Goal: Use online tool/utility: Utilize a website feature to perform a specific function

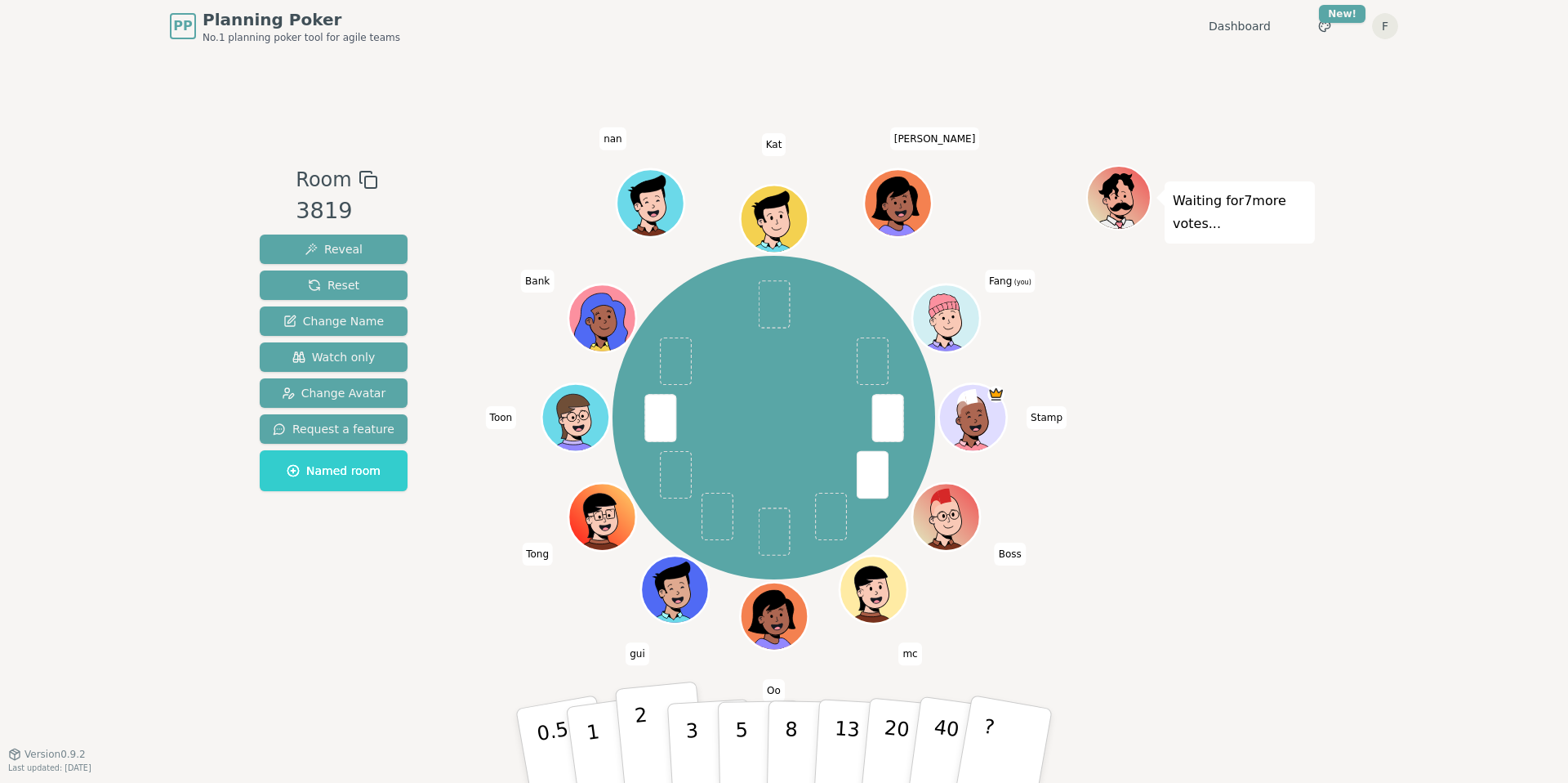
click at [629, 733] on button "2" at bounding box center [661, 747] width 93 height 130
click at [675, 738] on button "3" at bounding box center [711, 746] width 89 height 127
click at [635, 722] on p "2" at bounding box center [645, 748] width 21 height 89
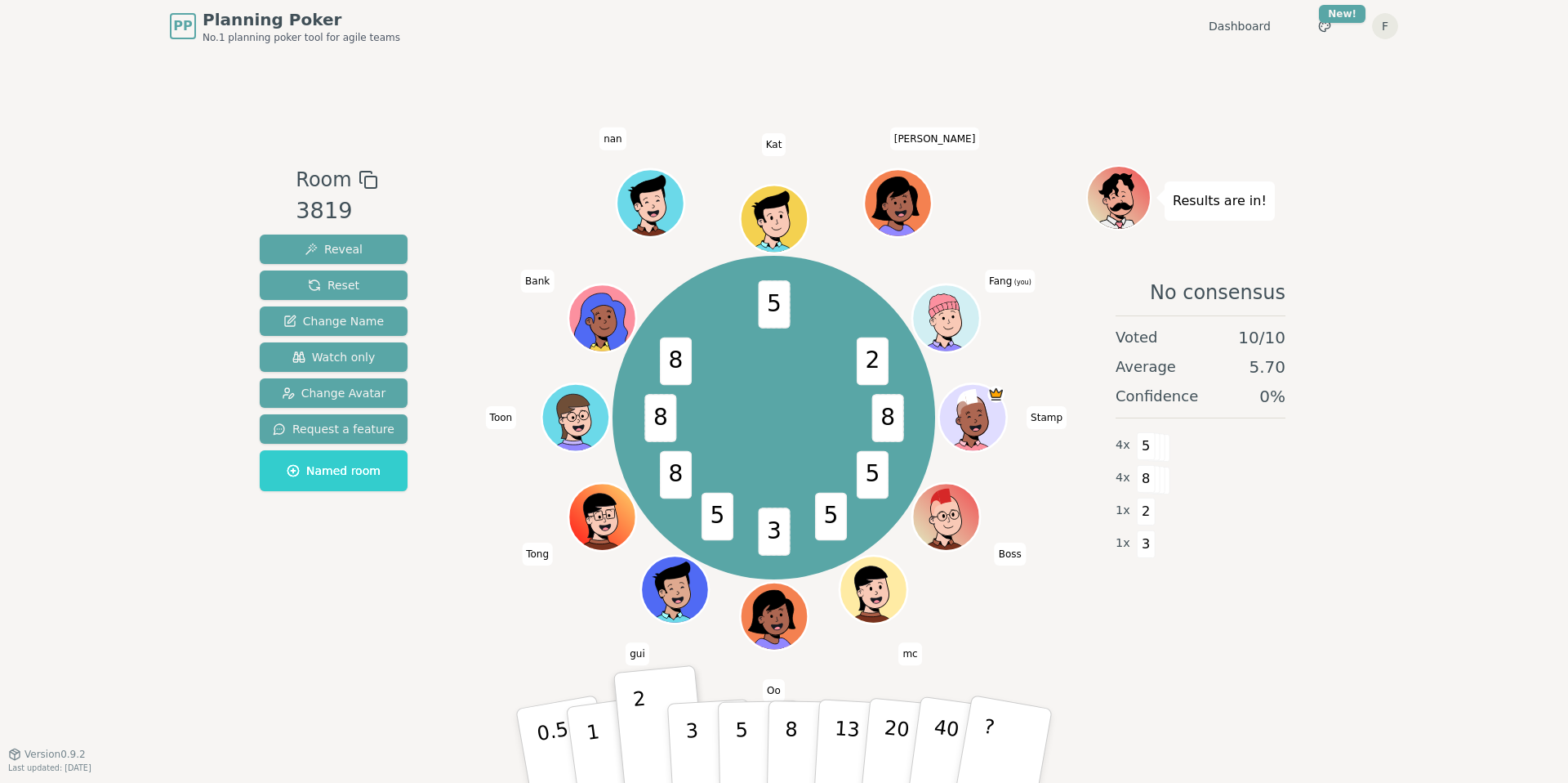
click at [480, 659] on div "Room 3819 Reveal Reset Change Name Watch only Change Avatar Request a feature N…" at bounding box center [784, 403] width 1062 height 702
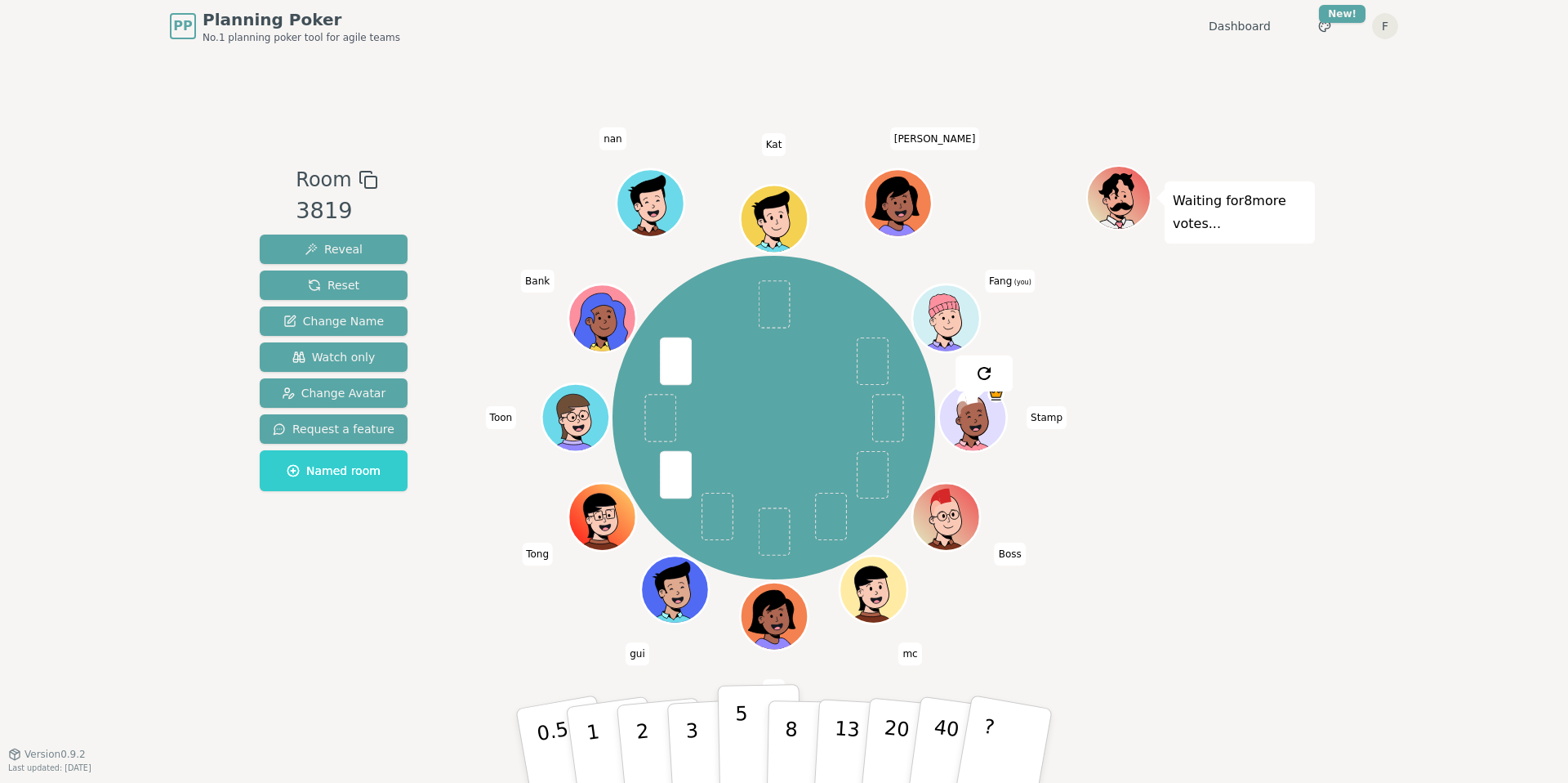
click at [753, 730] on button "5" at bounding box center [761, 747] width 84 height 125
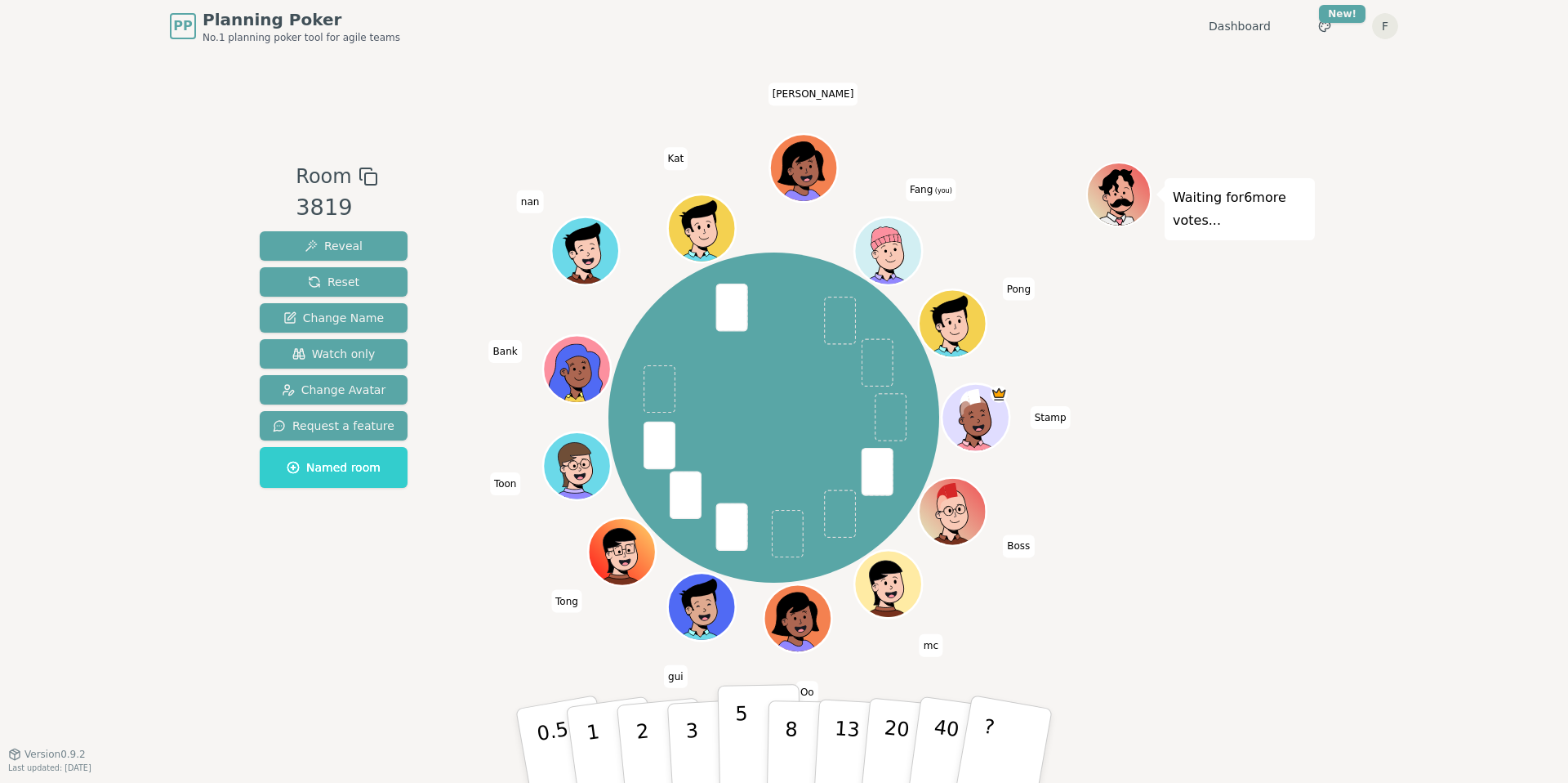
click at [756, 739] on button "5" at bounding box center [761, 747] width 84 height 125
click at [747, 746] on button "5" at bounding box center [761, 747] width 84 height 125
click at [747, 745] on button "5" at bounding box center [761, 747] width 84 height 125
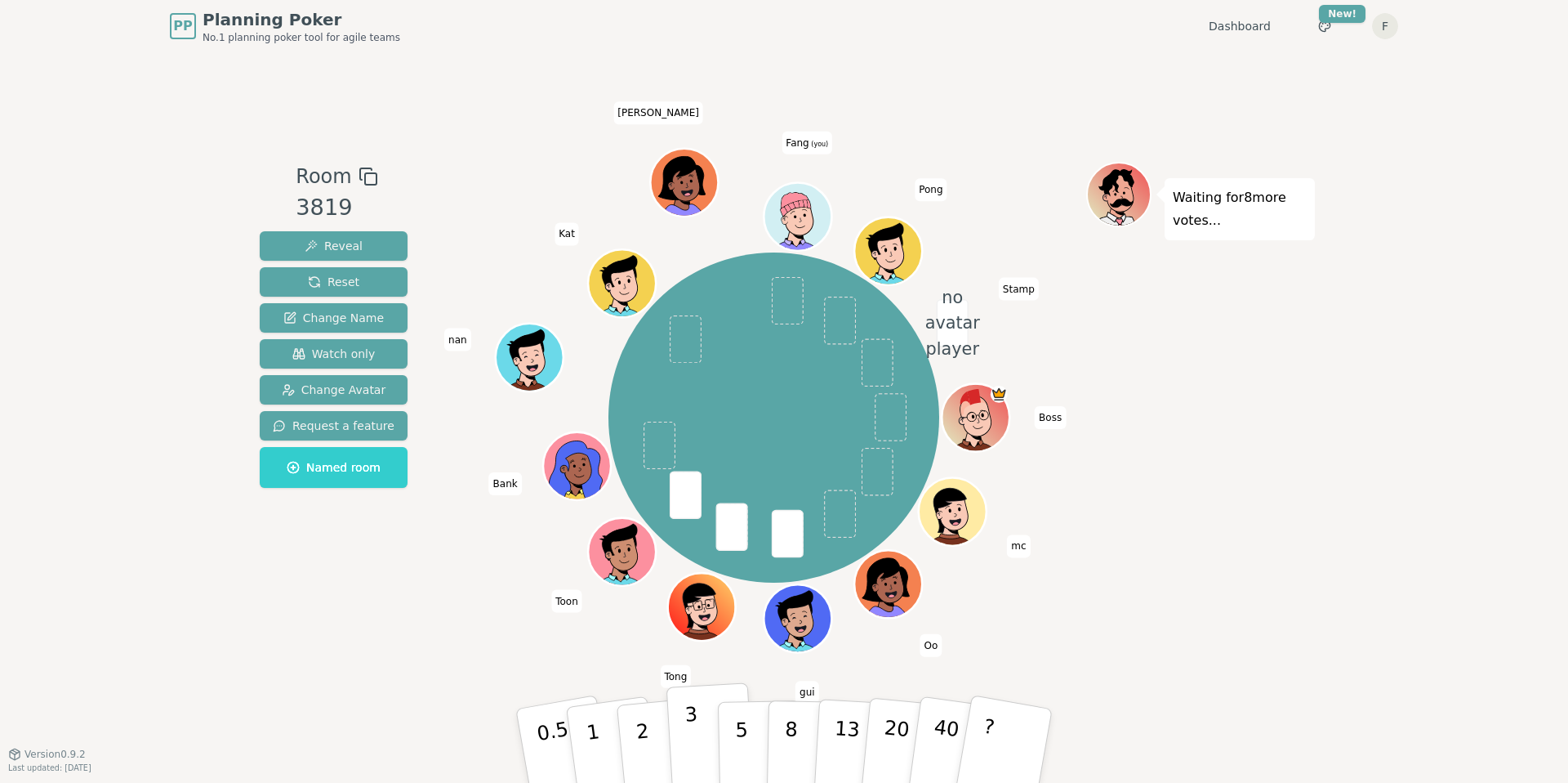
click at [707, 745] on button "3" at bounding box center [711, 746] width 89 height 127
click at [691, 742] on p "3" at bounding box center [693, 747] width 18 height 89
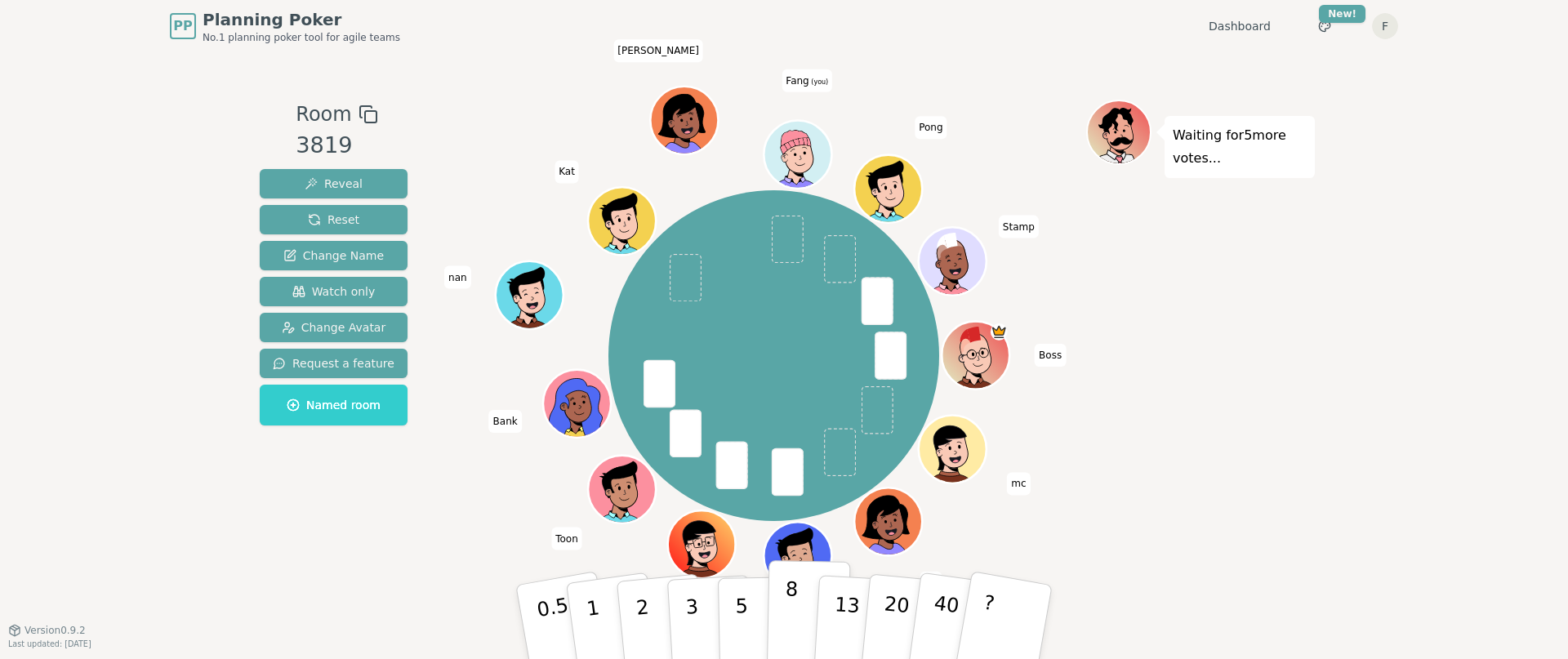
click at [777, 627] on button "8" at bounding box center [809, 623] width 84 height 125
click at [747, 625] on button "5" at bounding box center [761, 623] width 84 height 125
click at [779, 625] on button "8" at bounding box center [809, 623] width 84 height 125
click at [747, 624] on button "5" at bounding box center [761, 623] width 84 height 125
click at [775, 622] on button "8" at bounding box center [809, 623] width 84 height 125
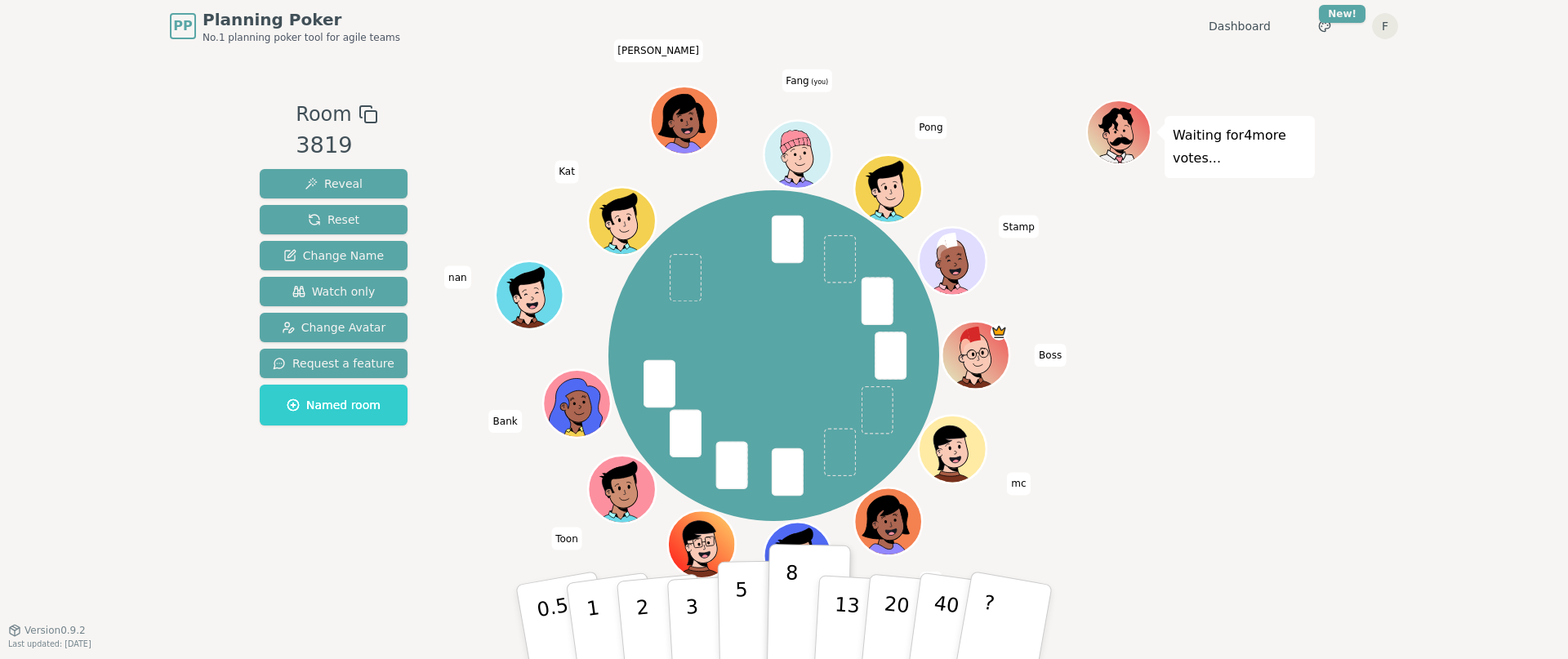
click at [755, 622] on button "5" at bounding box center [761, 623] width 84 height 125
click at [793, 626] on p "8" at bounding box center [791, 622] width 13 height 88
click at [540, 560] on div "Boss mc [PERSON_NAME] Bank [PERSON_NAME] [PERSON_NAME] (you) Pong Stamp" at bounding box center [774, 355] width 625 height 452
click at [751, 602] on button "5" at bounding box center [761, 623] width 84 height 125
click at [783, 607] on button "8" at bounding box center [809, 623] width 84 height 125
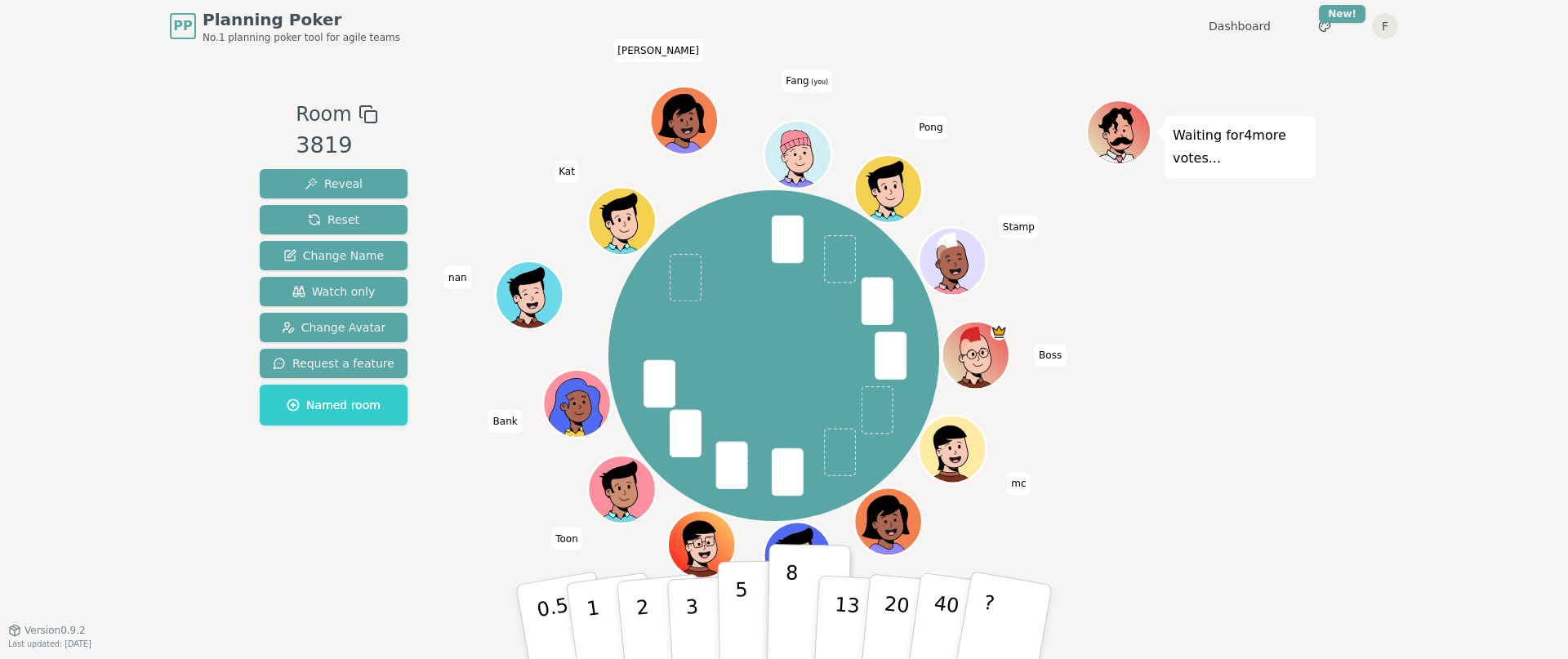
click at [742, 619] on p "5" at bounding box center [742, 623] width 13 height 88
click at [795, 619] on p "8" at bounding box center [791, 622] width 13 height 88
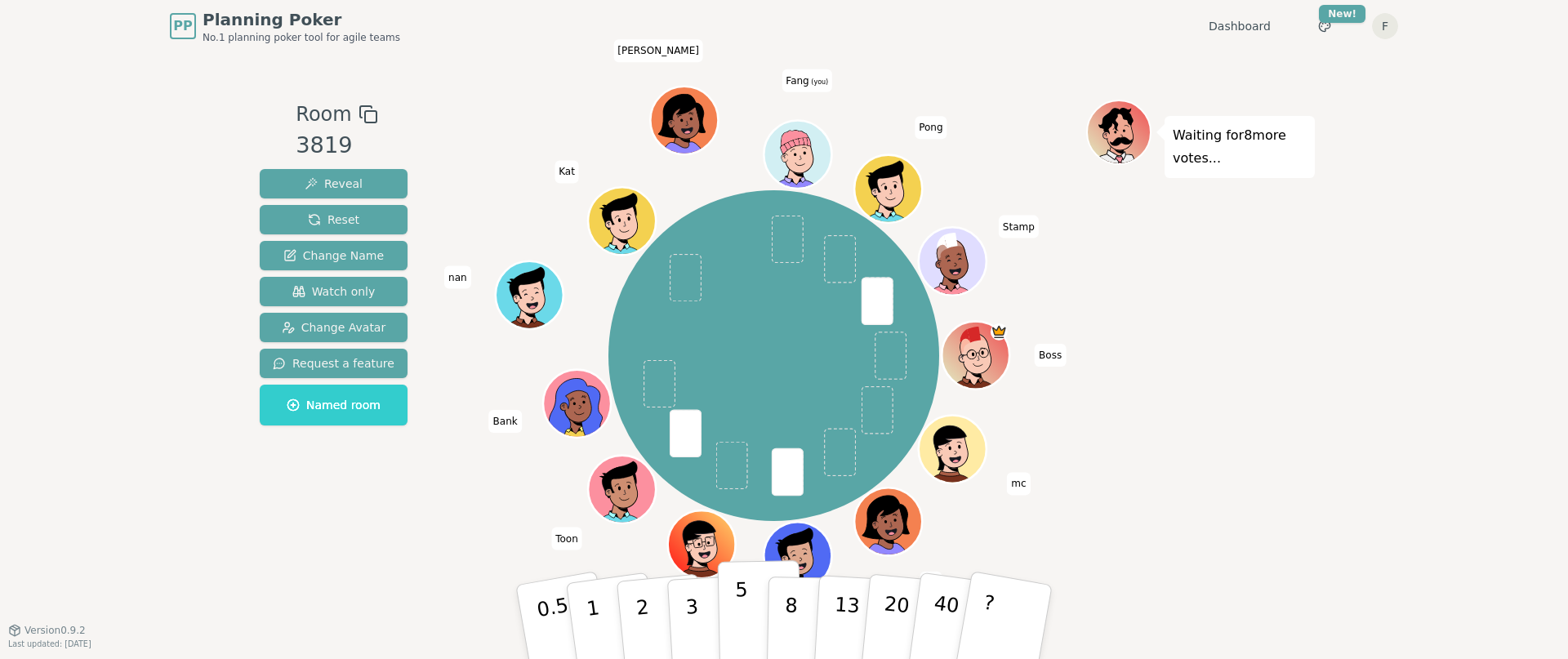
click at [741, 612] on p "5" at bounding box center [742, 623] width 13 height 88
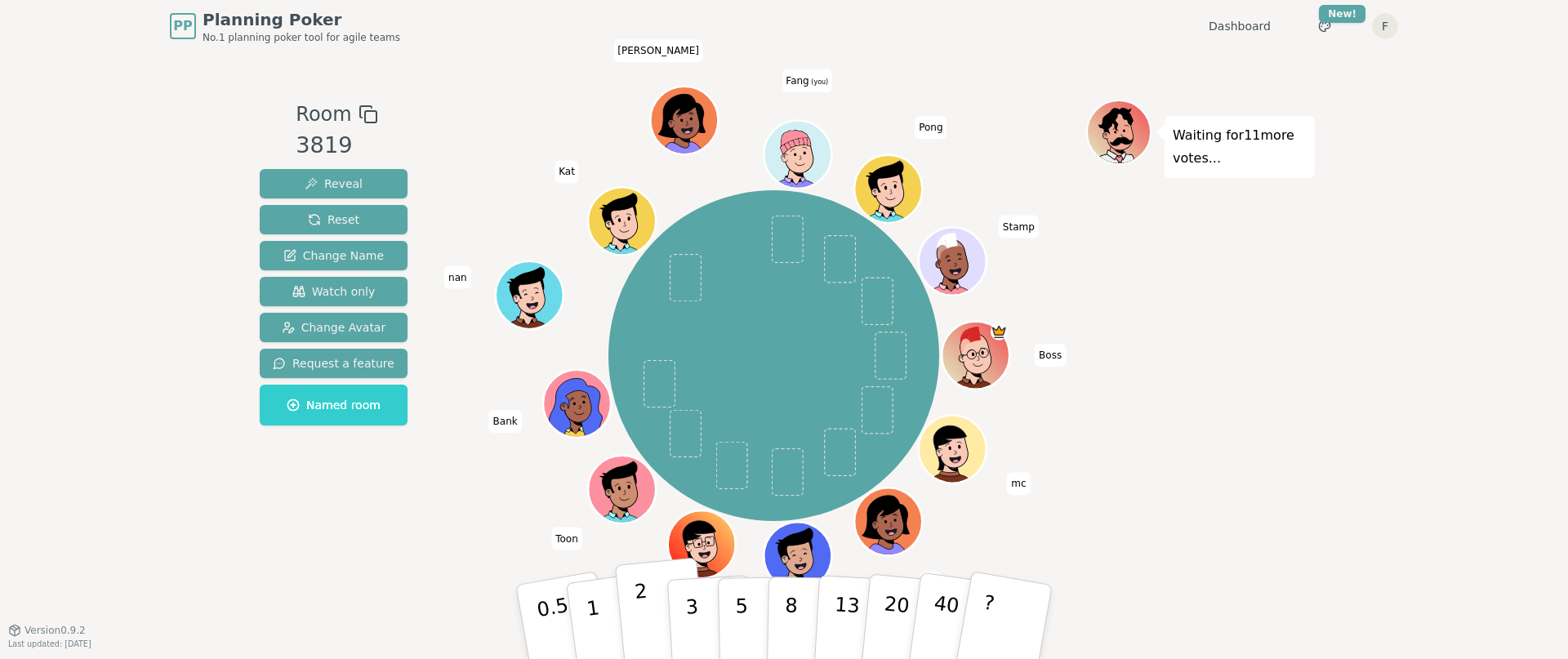
click at [644, 619] on p "2" at bounding box center [645, 624] width 21 height 89
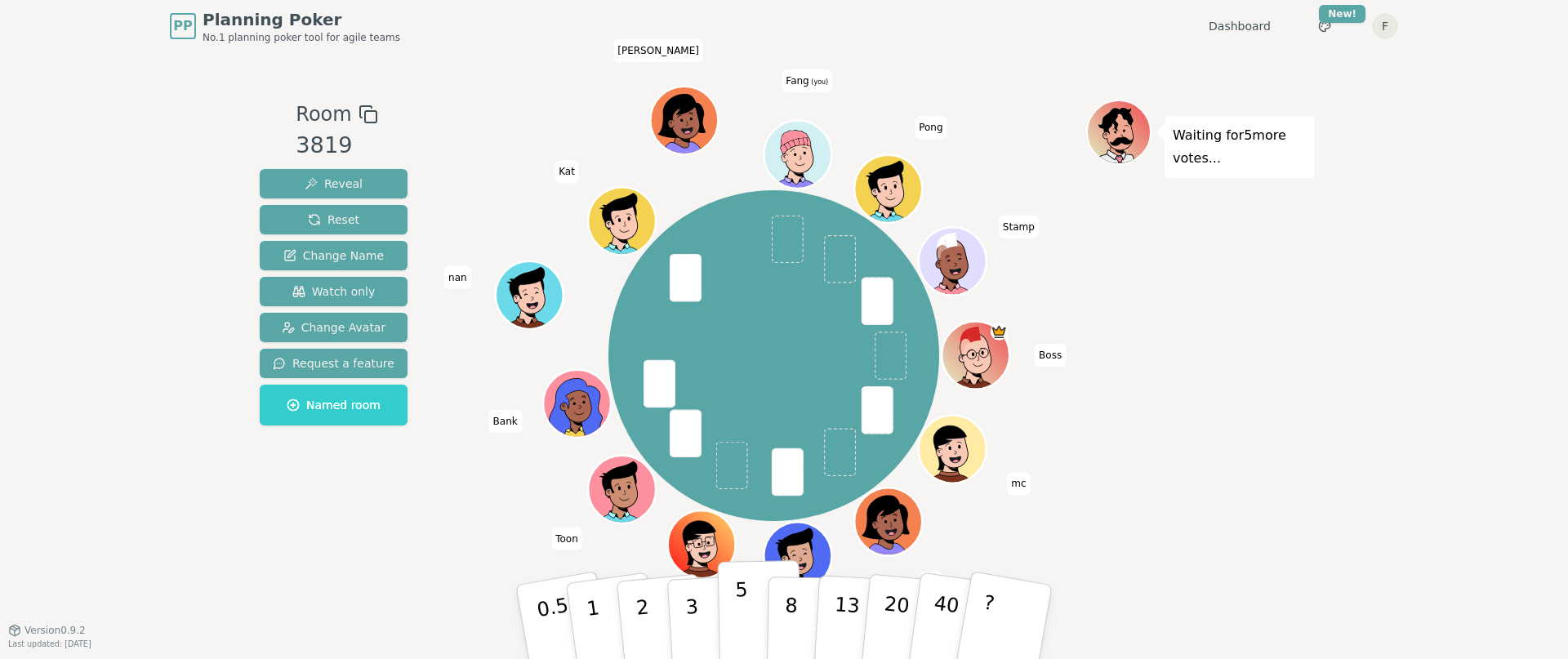
click at [738, 627] on p "5" at bounding box center [742, 623] width 13 height 88
click at [402, 530] on div "Room 3819 Reveal Reset Change Name Watch only Change Avatar Request a feature N…" at bounding box center [333, 340] width 161 height 482
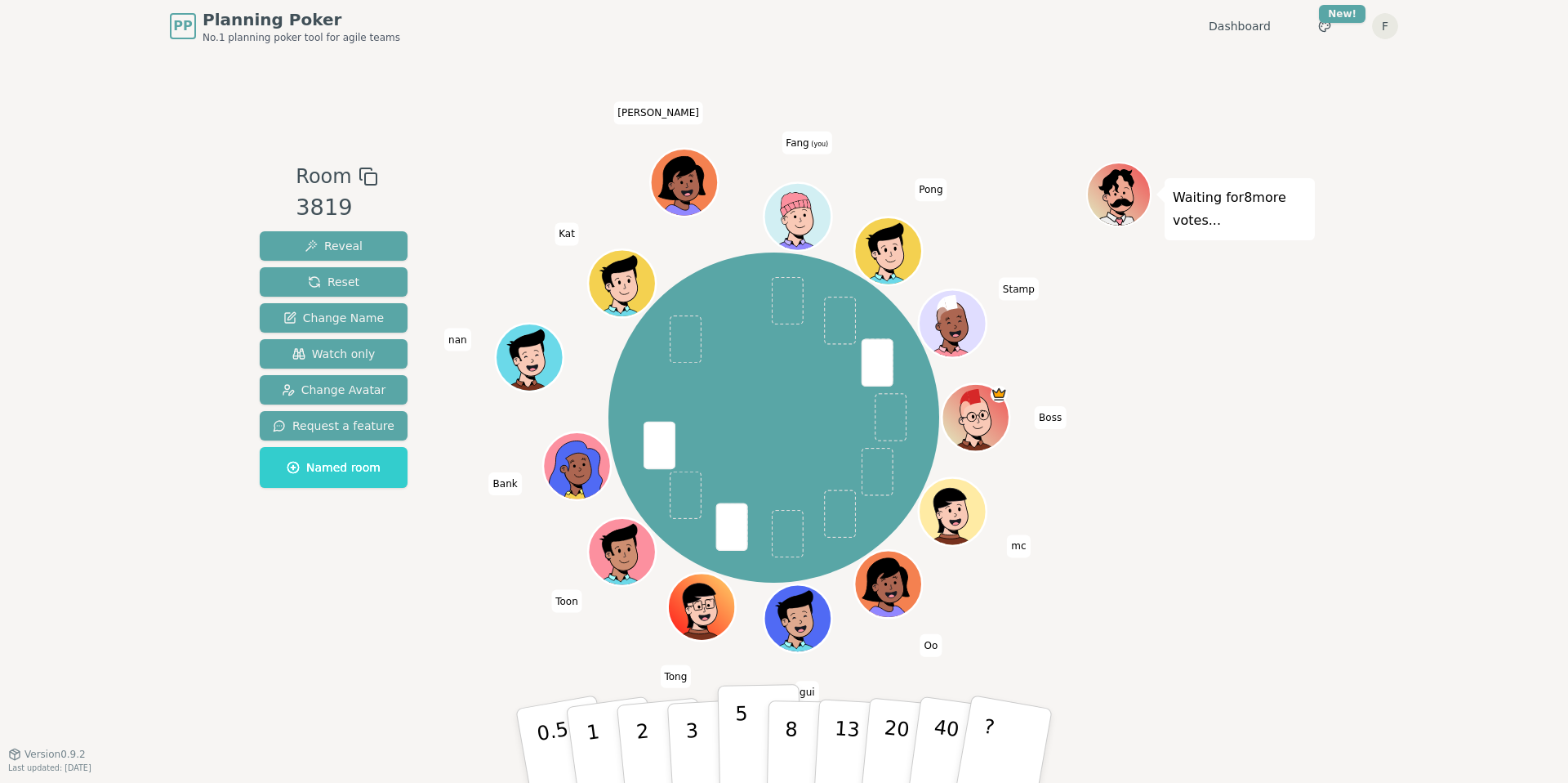
click at [752, 736] on button "5" at bounding box center [761, 747] width 84 height 125
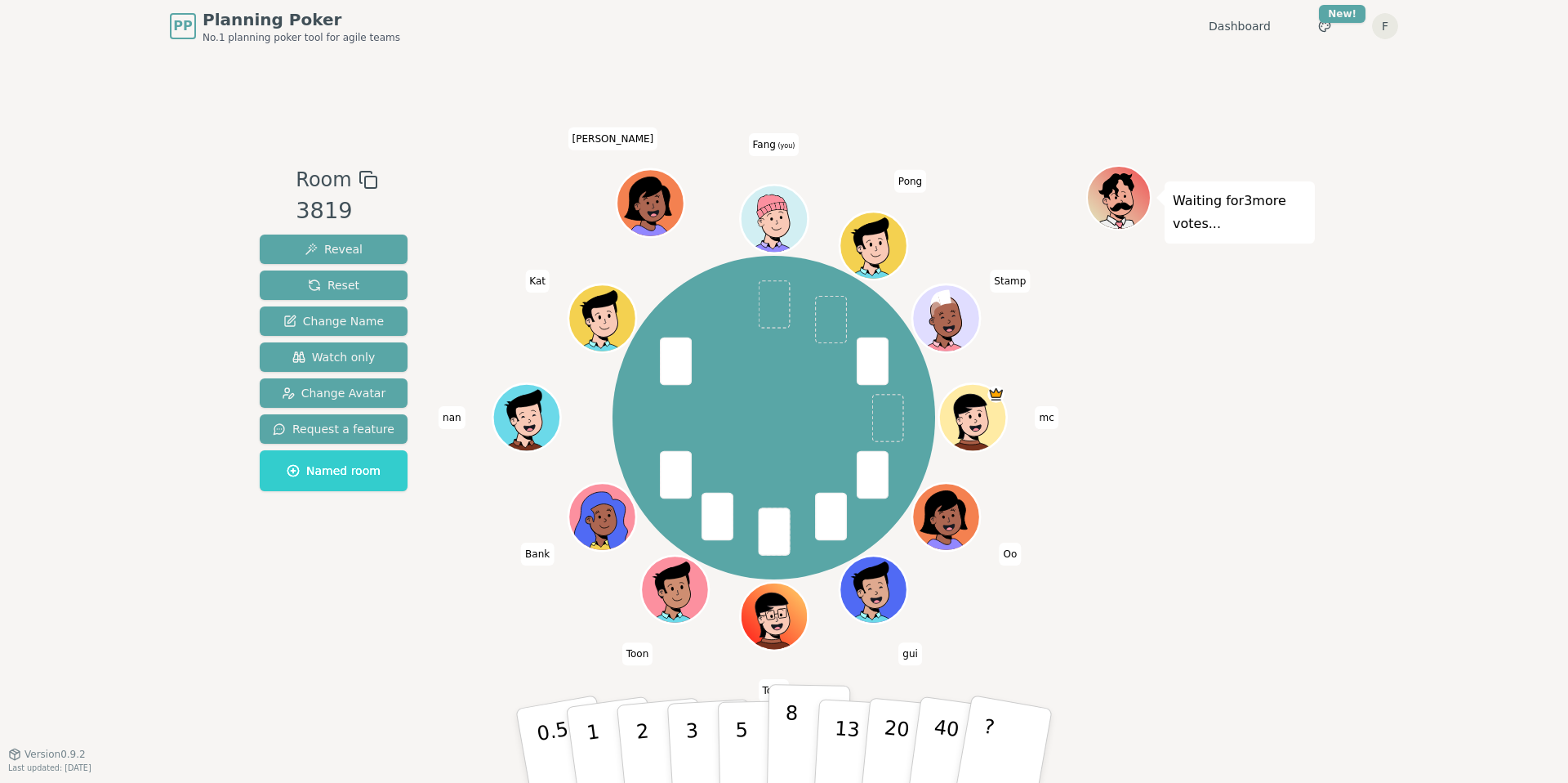
click at [791, 728] on p "8" at bounding box center [791, 746] width 13 height 88
